Goal: Task Accomplishment & Management: Use online tool/utility

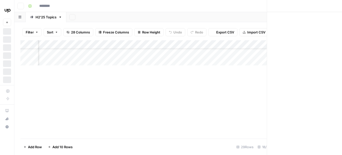
type input "**********"
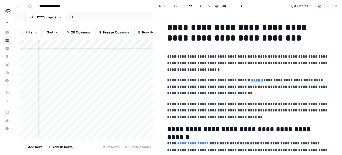
scroll to position [22, 314]
click at [69, 58] on div "Add Column" at bounding box center [86, 89] width 132 height 98
drag, startPoint x: 93, startPoint y: 57, endPoint x: 93, endPoint y: 71, distance: 14.1
click at [93, 67] on div "Add Column" at bounding box center [86, 89] width 132 height 98
click at [93, 69] on div "Add Column" at bounding box center [86, 89] width 132 height 98
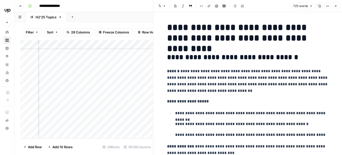
click at [139, 17] on div "Add Sheet" at bounding box center [203, 17] width 275 height 10
click at [337, 6] on button "Close" at bounding box center [335, 6] width 7 height 7
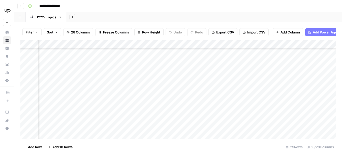
scroll to position [22, 230]
click at [179, 70] on div "Add Column" at bounding box center [177, 89] width 315 height 98
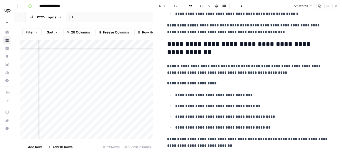
scroll to position [734, 0]
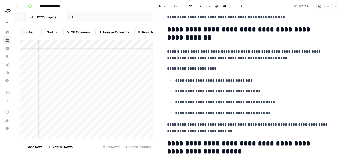
click at [139, 6] on div "**********" at bounding box center [181, 6] width 311 height 8
click at [117, 70] on div "Add Column" at bounding box center [86, 89] width 132 height 98
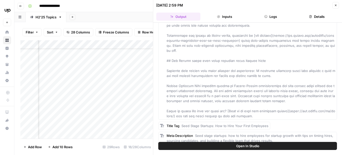
scroll to position [22, 634]
click at [145, 70] on div "Add Column" at bounding box center [86, 89] width 132 height 98
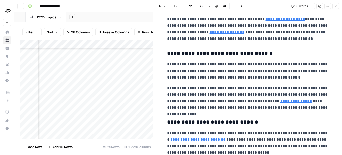
scroll to position [22, 313]
click at [92, 69] on div "Add Column" at bounding box center [86, 89] width 132 height 98
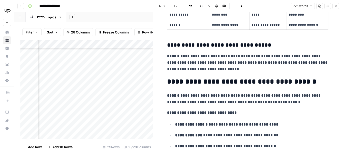
scroll to position [22, 705]
click at [75, 69] on div "Add Column" at bounding box center [86, 89] width 132 height 98
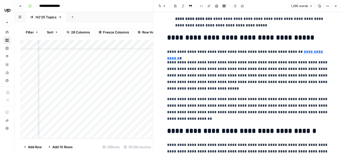
scroll to position [22, 305]
click at [102, 69] on div "Add Column" at bounding box center [86, 89] width 132 height 98
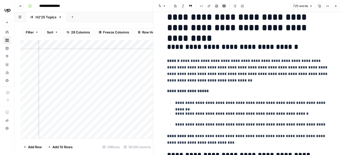
scroll to position [22, 194]
click at [71, 69] on div "Add Column" at bounding box center [86, 89] width 132 height 98
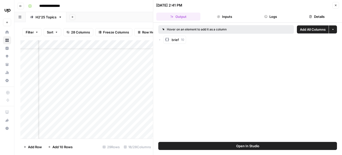
scroll to position [22, 331]
click at [77, 44] on div "Add Column" at bounding box center [86, 89] width 132 height 98
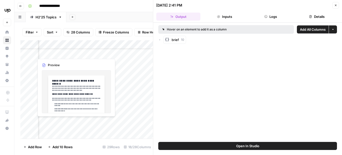
click at [70, 123] on div "Add Column" at bounding box center [86, 89] width 132 height 98
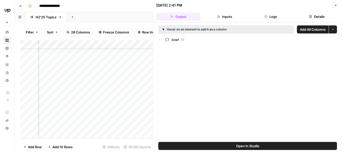
scroll to position [22, 281]
click at [124, 69] on div "Add Column" at bounding box center [86, 89] width 132 height 98
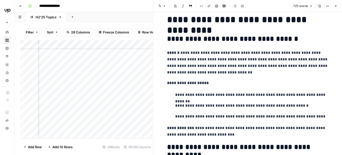
scroll to position [22, 707]
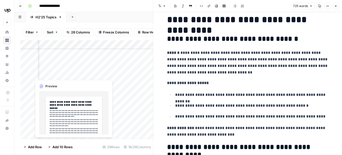
click at [73, 70] on div "Add Column" at bounding box center [86, 89] width 132 height 98
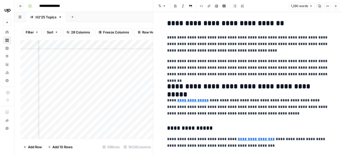
scroll to position [22, 448]
click at [112, 73] on div "Add Column" at bounding box center [86, 89] width 132 height 98
click at [135, 69] on div "Add Column" at bounding box center [86, 89] width 132 height 98
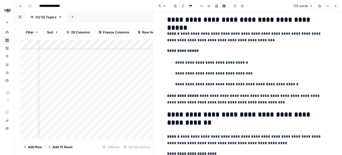
scroll to position [655, 0]
